Goal: Navigation & Orientation: Find specific page/section

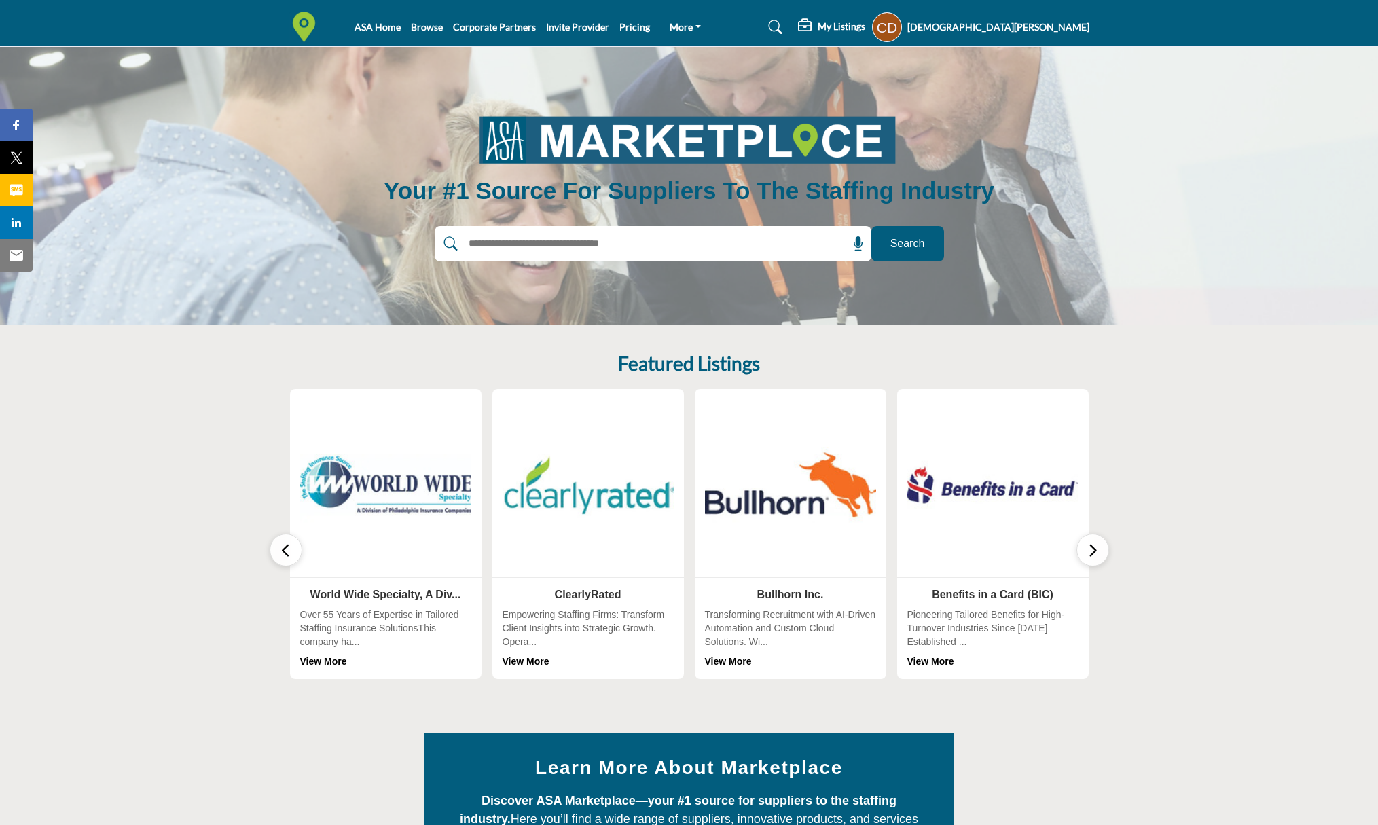
click at [1071, 32] on h5 "[DEMOGRAPHIC_DATA][PERSON_NAME]" at bounding box center [998, 27] width 182 height 14
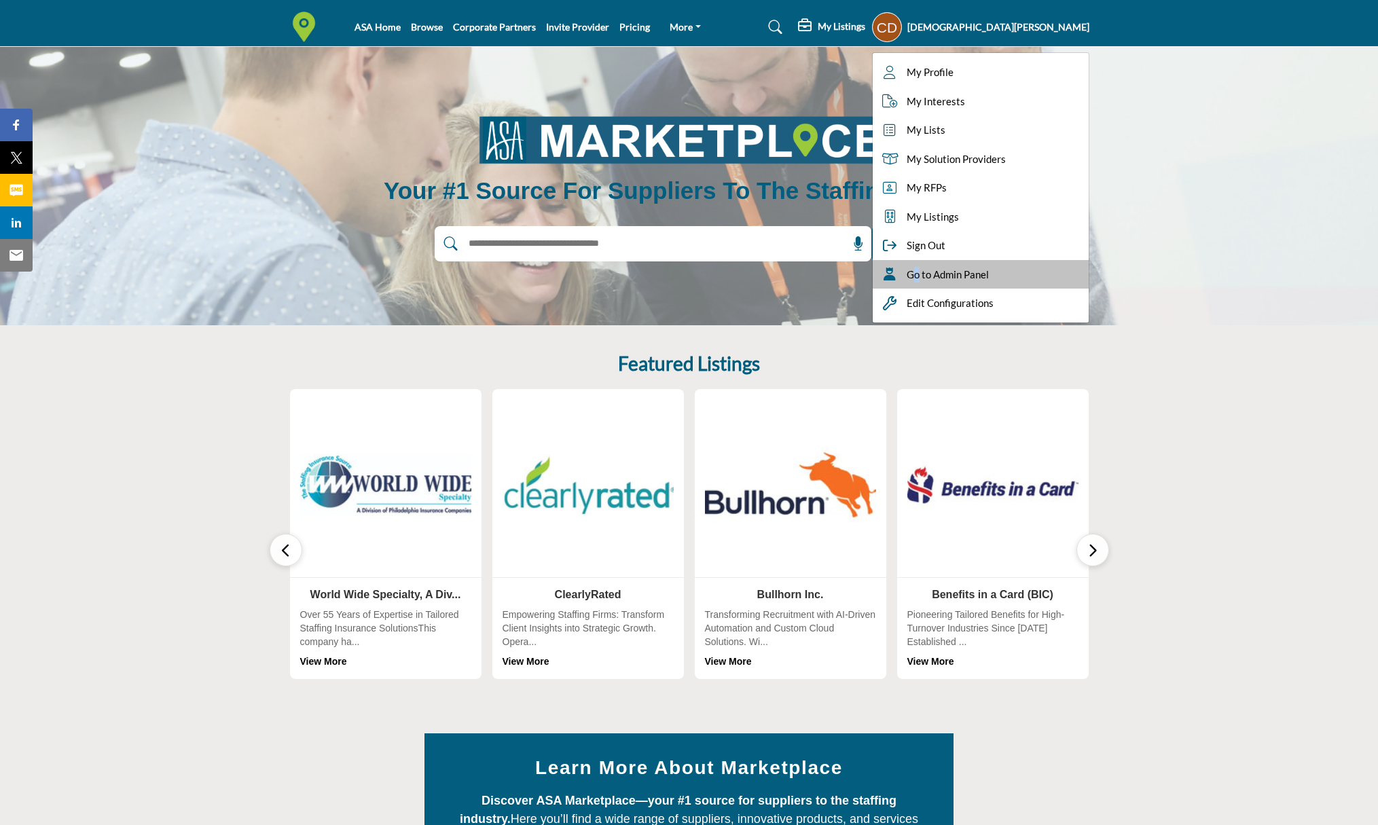
click at [1032, 265] on div "Go to Admin Panel" at bounding box center [980, 274] width 216 height 29
